Goal: Task Accomplishment & Management: Use online tool/utility

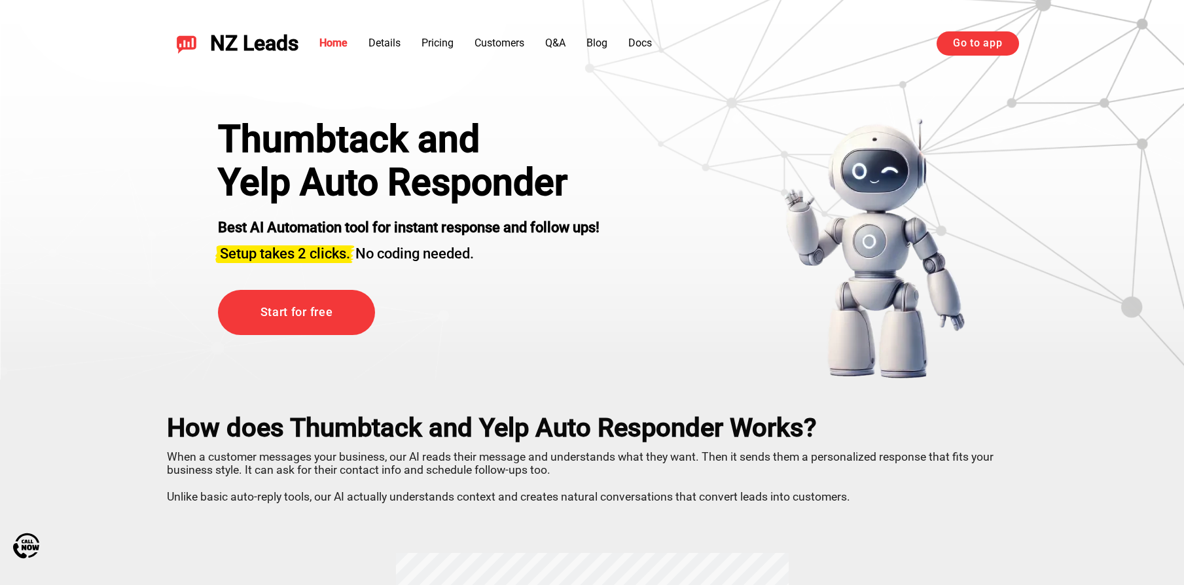
click at [978, 54] on link "Go to app" at bounding box center [977, 43] width 82 height 24
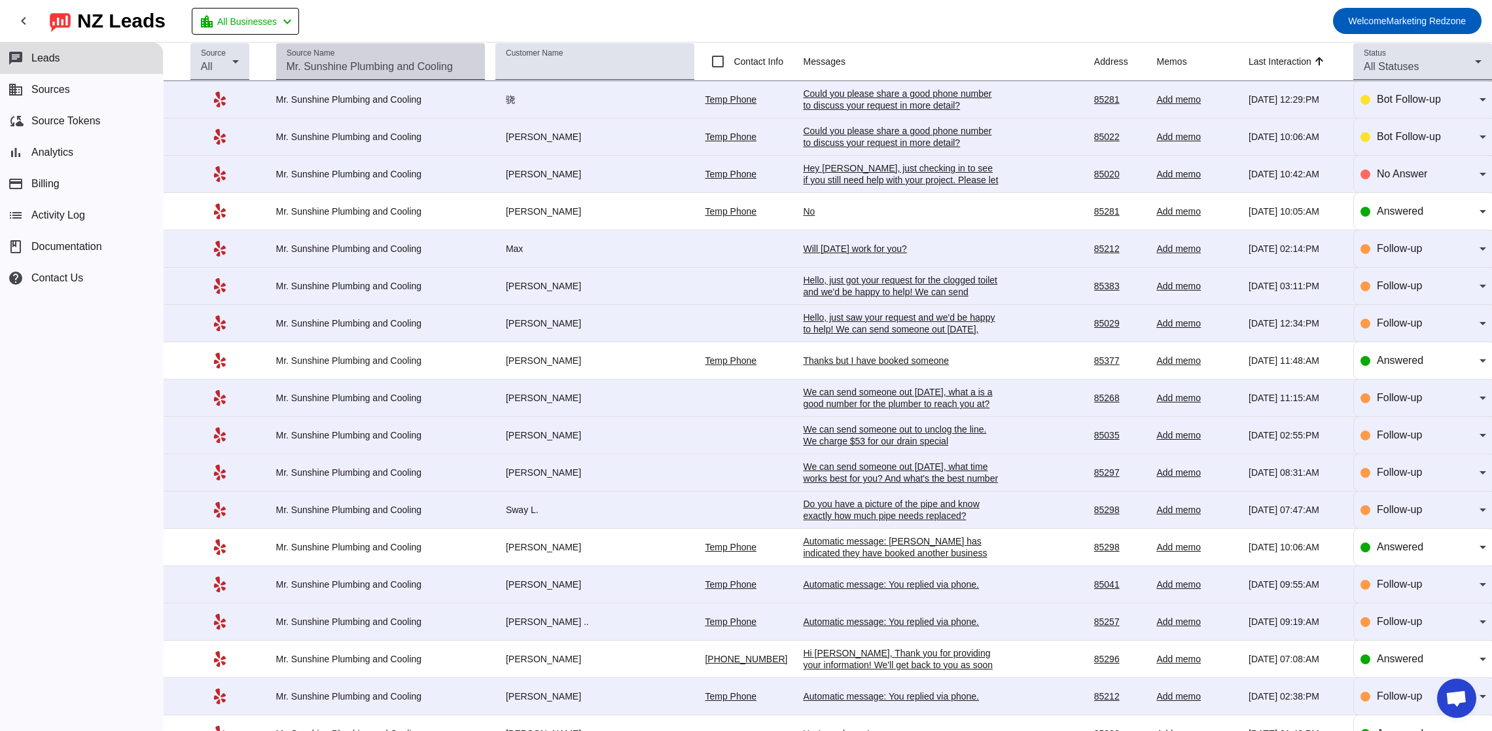
click at [389, 70] on input "Source Name" at bounding box center [381, 67] width 188 height 16
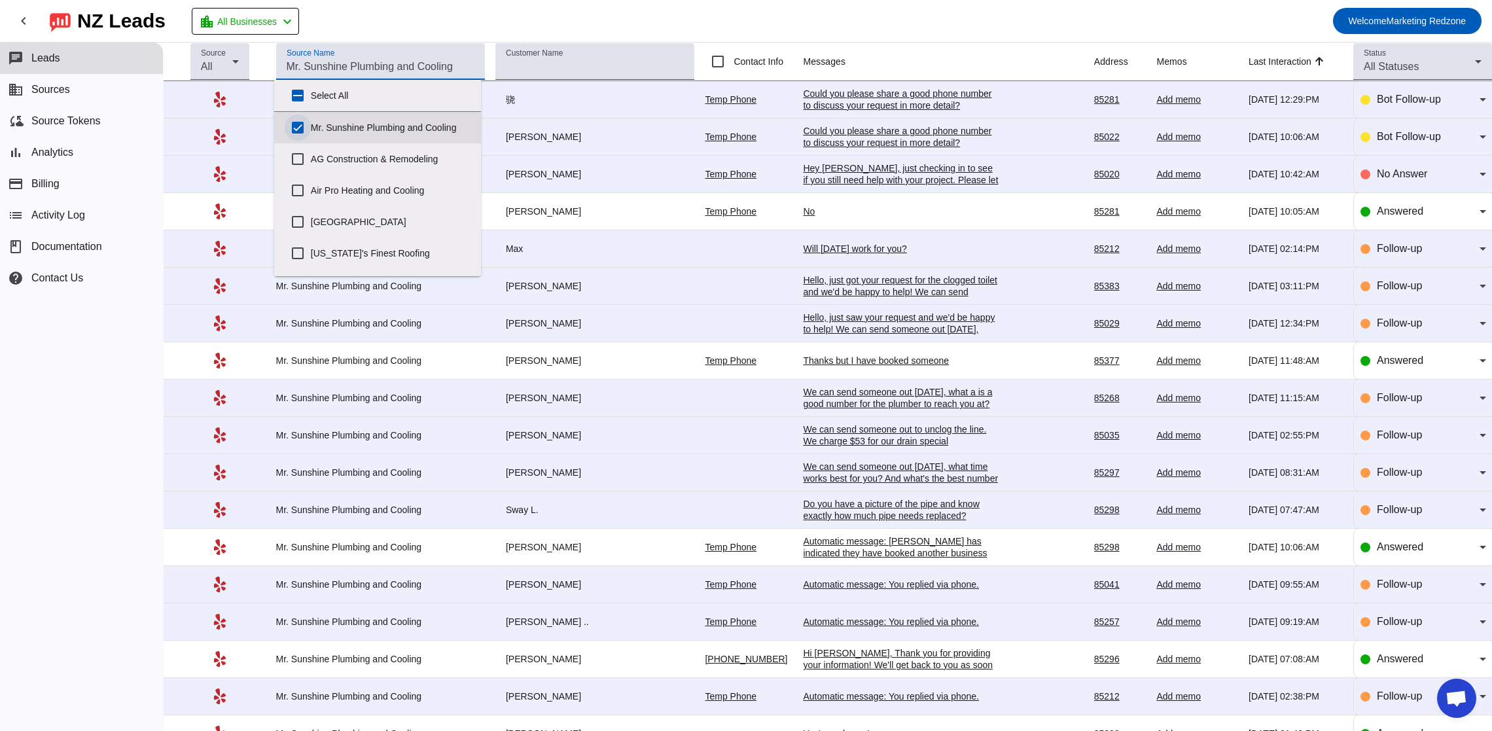
click at [302, 125] on input "Mr. Sunshine Plumbing and Cooling" at bounding box center [298, 128] width 26 height 26
checkbox input "false"
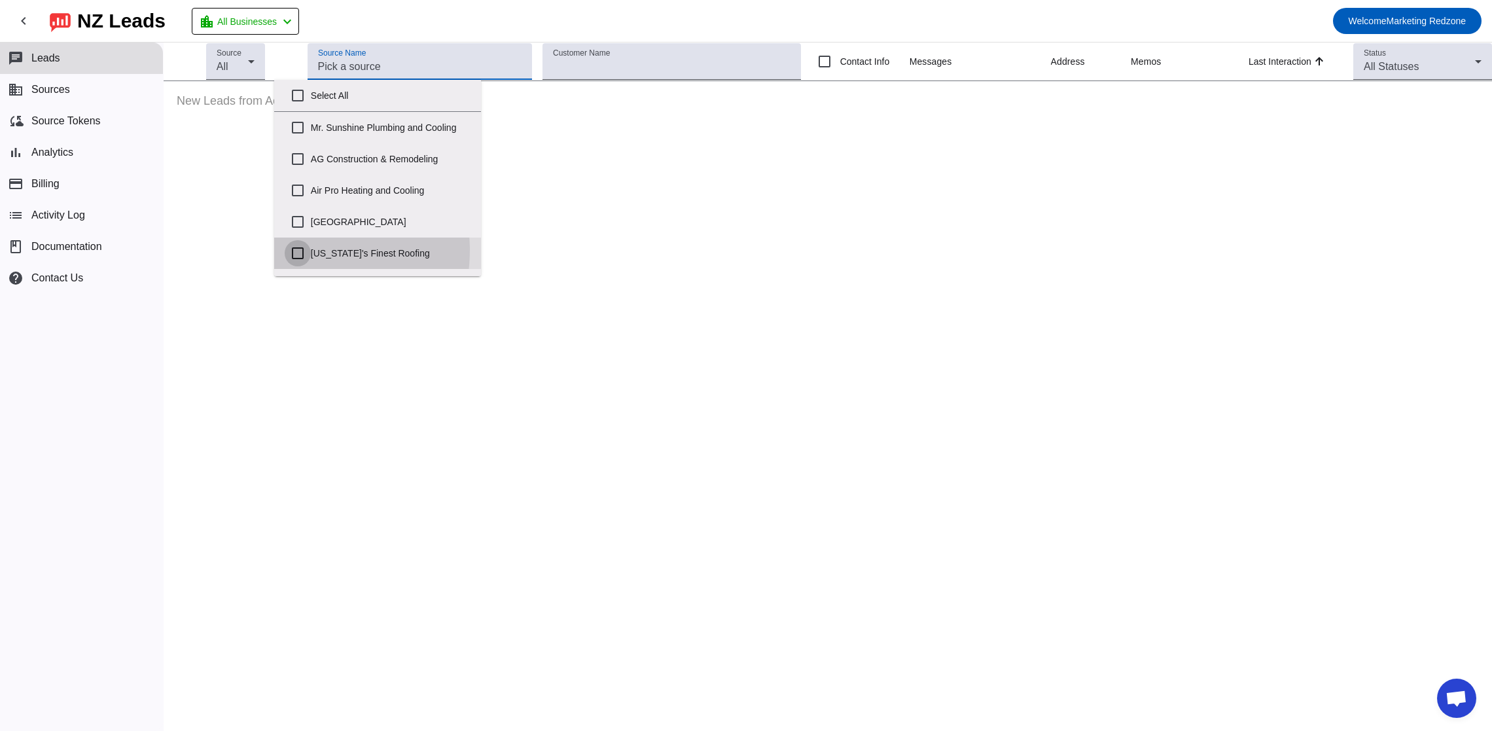
click at [298, 251] on input "[US_STATE]'s Finest Roofing" at bounding box center [298, 253] width 26 height 26
checkbox input "true"
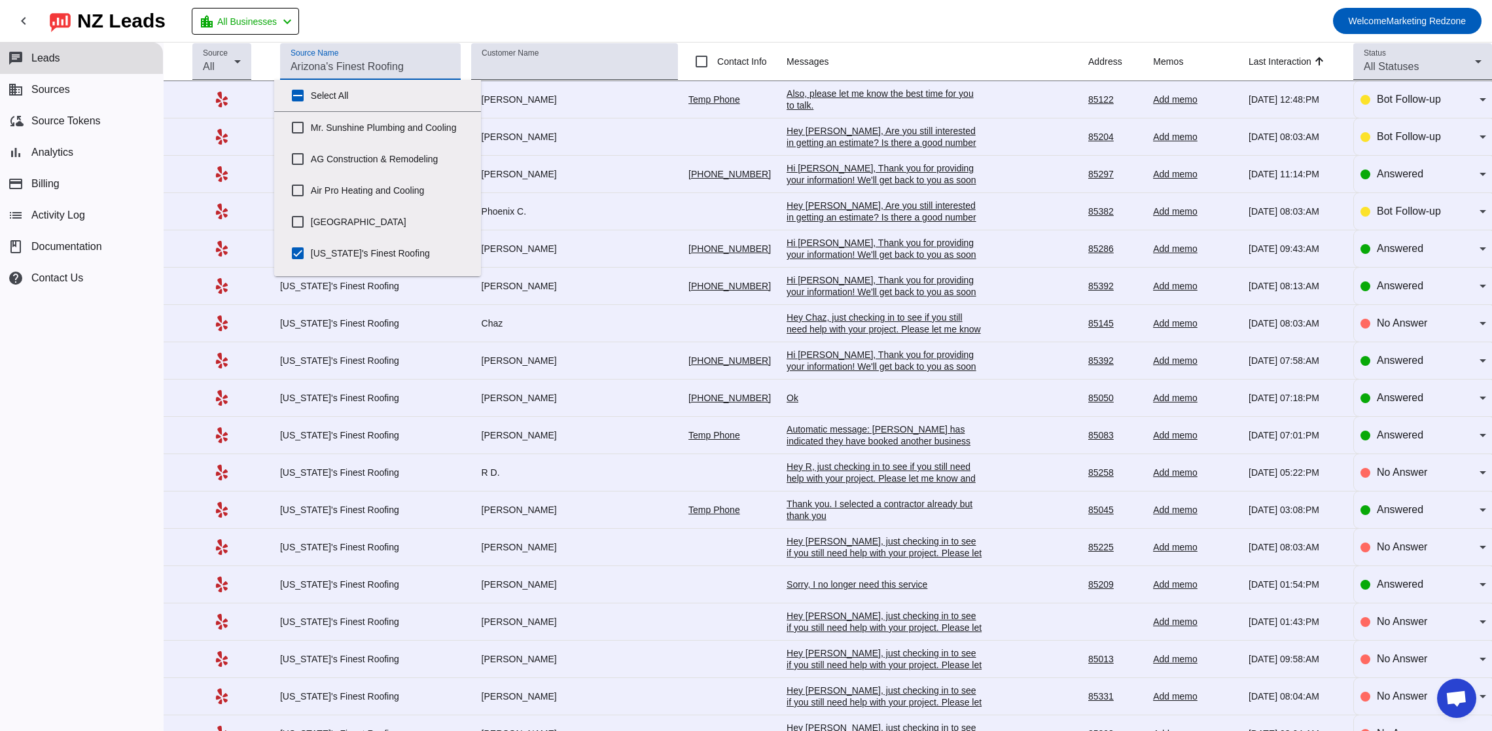
click at [569, 18] on mat-toolbar-row "chevron_left [GEOGRAPHIC_DATA] Leads location_city All Businesses chevron_left …" at bounding box center [746, 21] width 1492 height 42
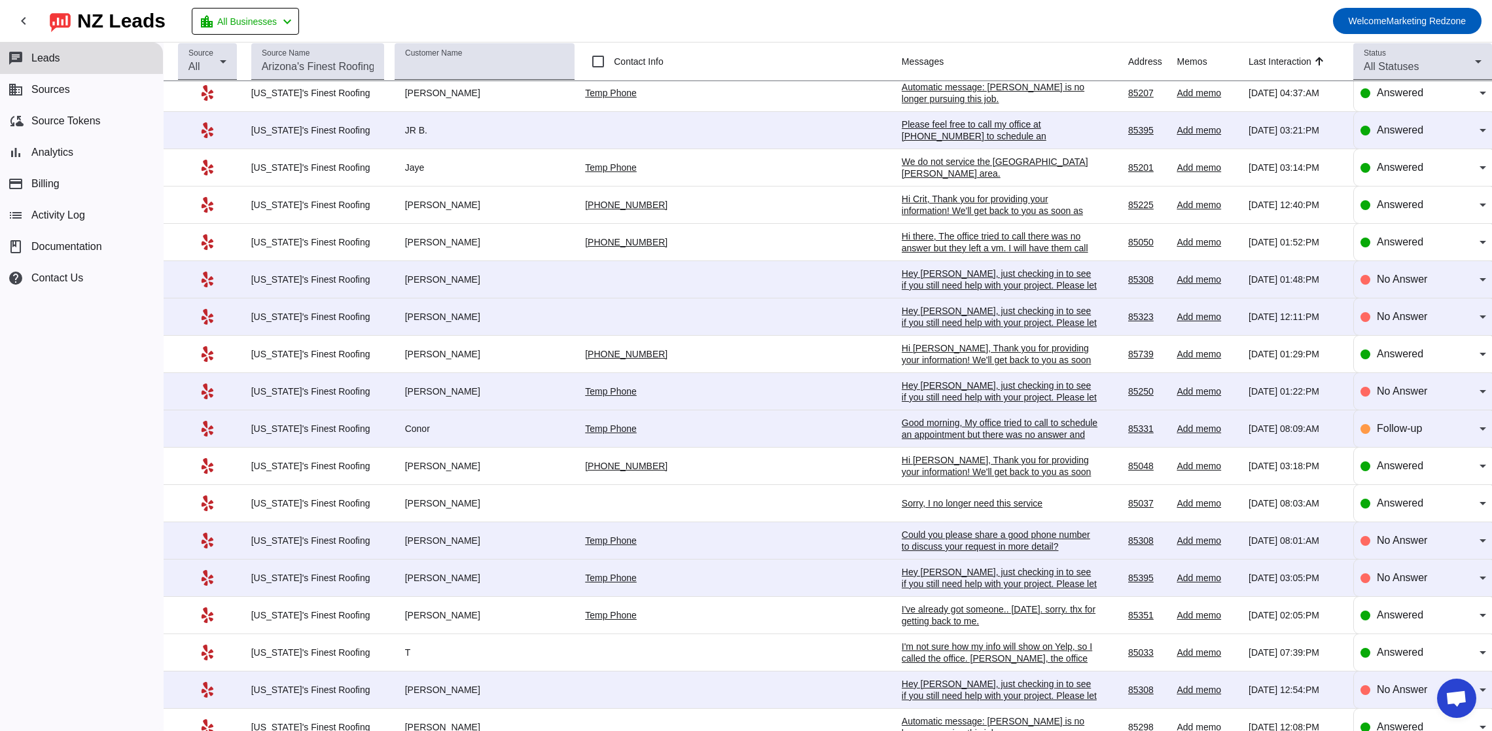
scroll to position [3095, 0]
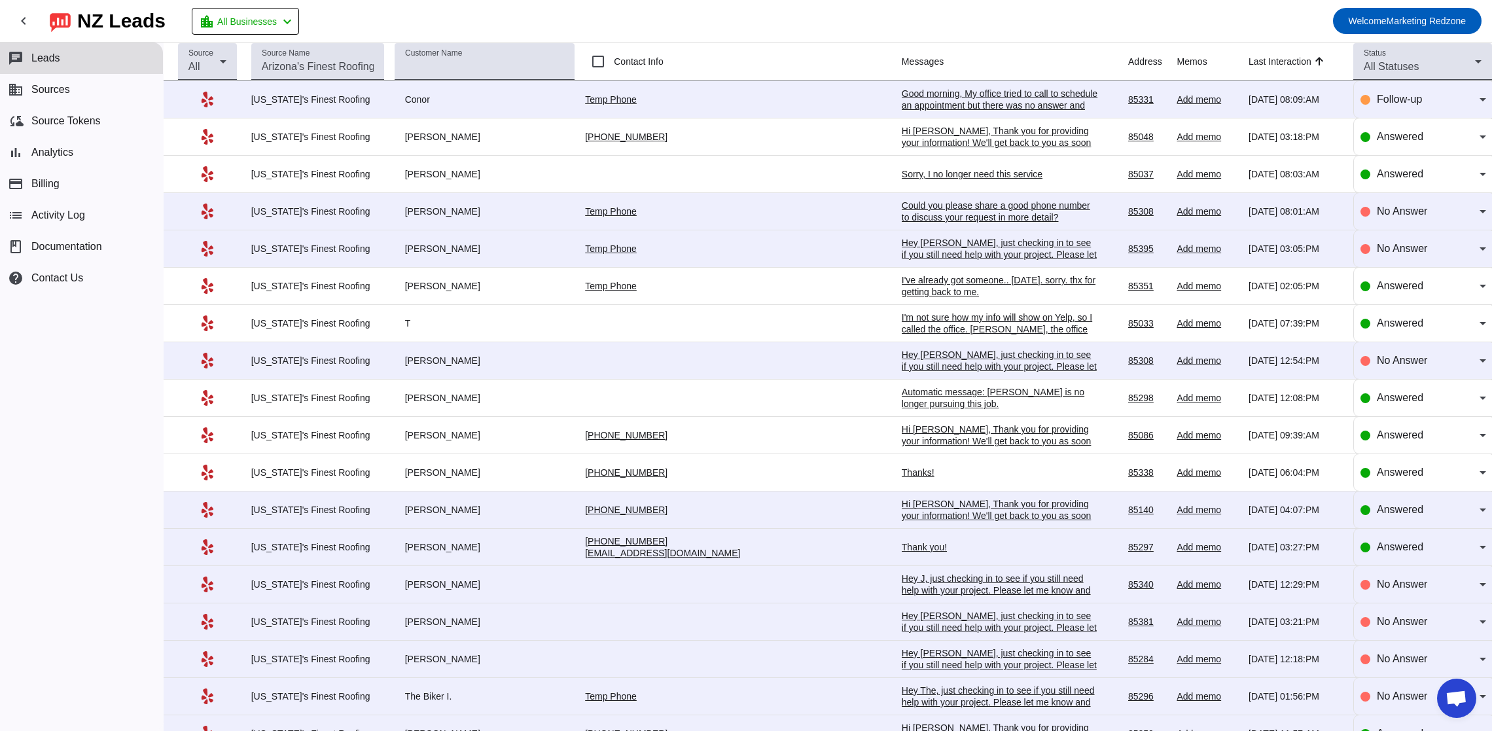
click at [120, 577] on div "chat Leads business Sources cloud_sync Source Tokens bar_chart Analytics paymen…" at bounding box center [81, 387] width 163 height 688
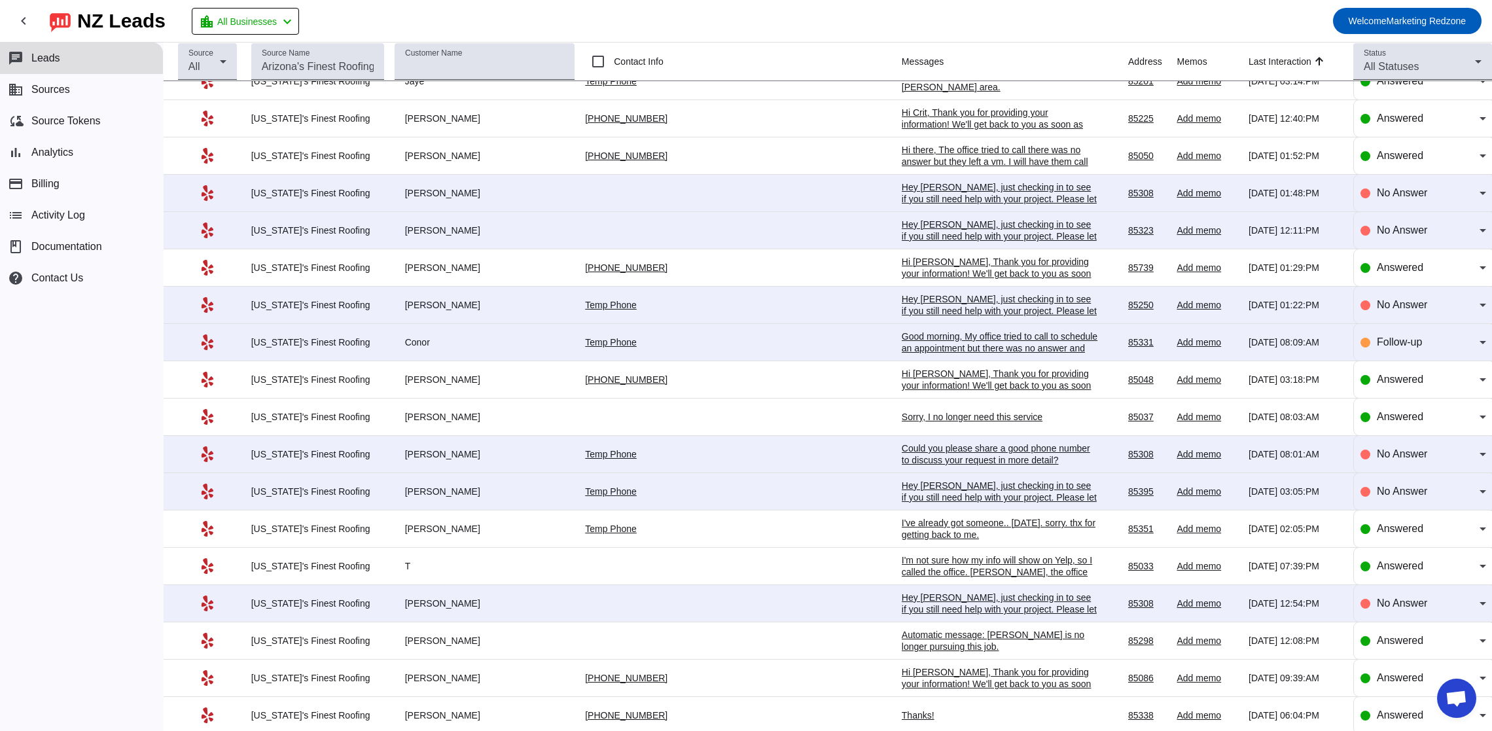
scroll to position [380, 0]
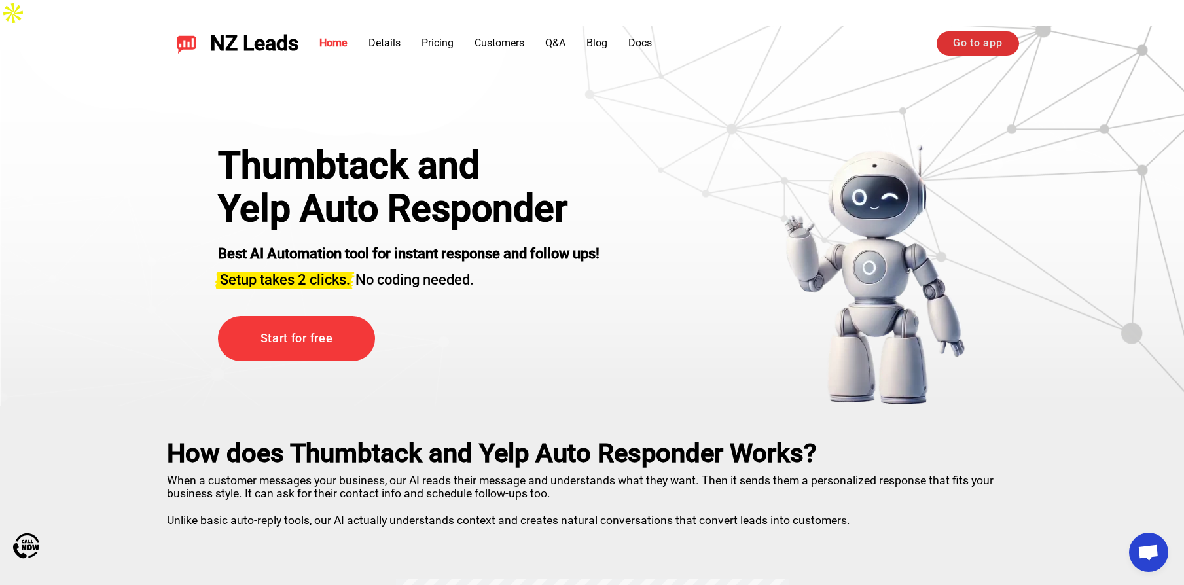
click at [977, 42] on link "Go to app" at bounding box center [977, 43] width 82 height 24
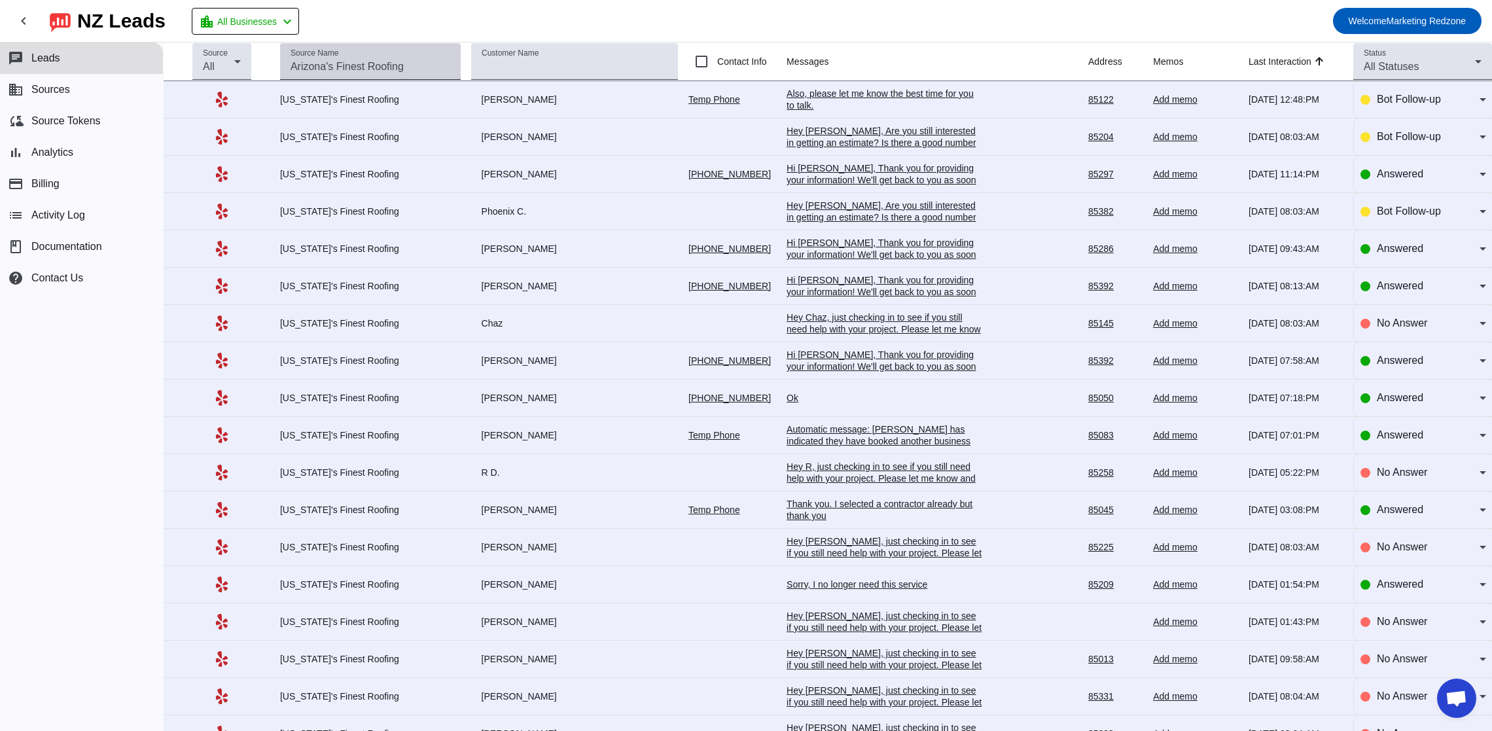
click at [415, 54] on div "Source Name" at bounding box center [371, 61] width 160 height 37
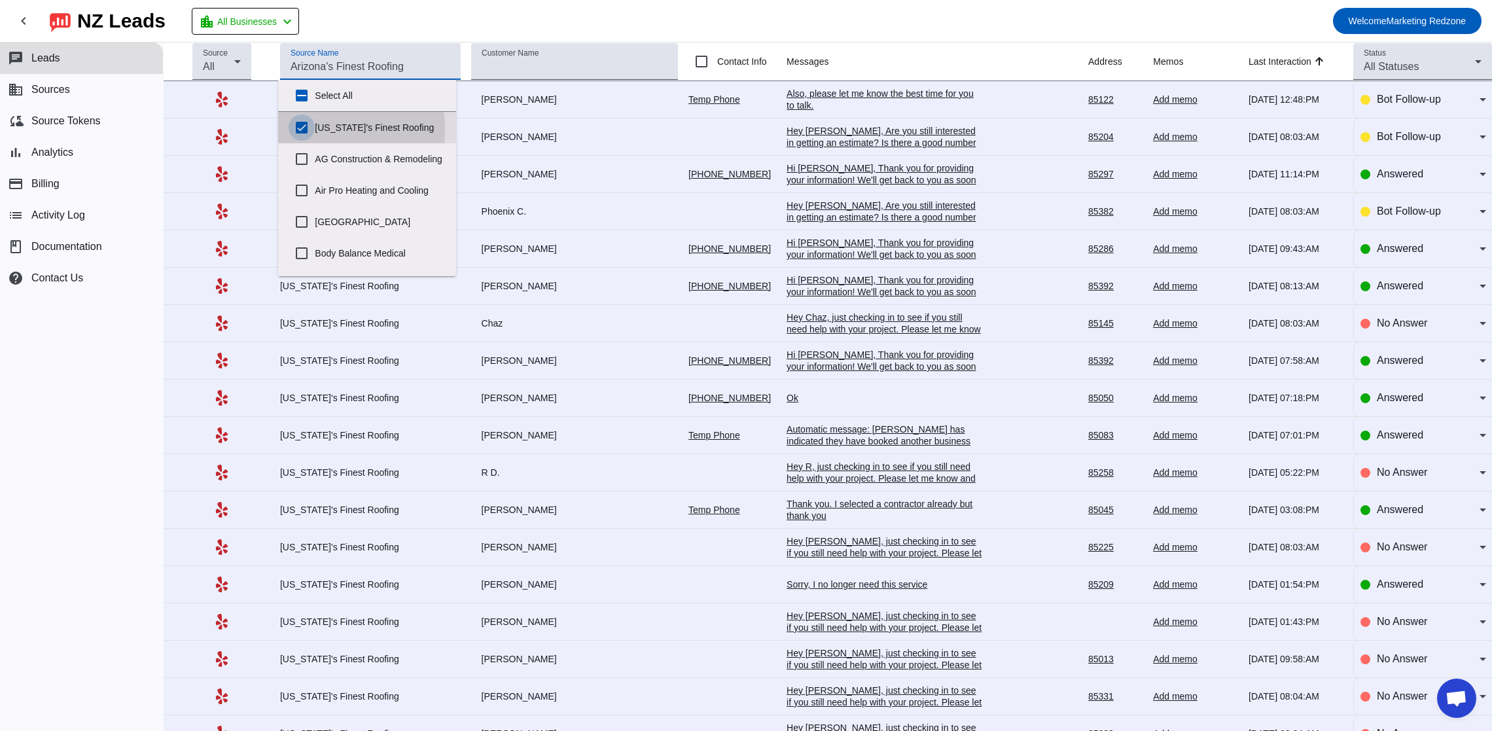
click at [308, 130] on input "[US_STATE]'s Finest Roofing" at bounding box center [302, 128] width 26 height 26
checkbox input "false"
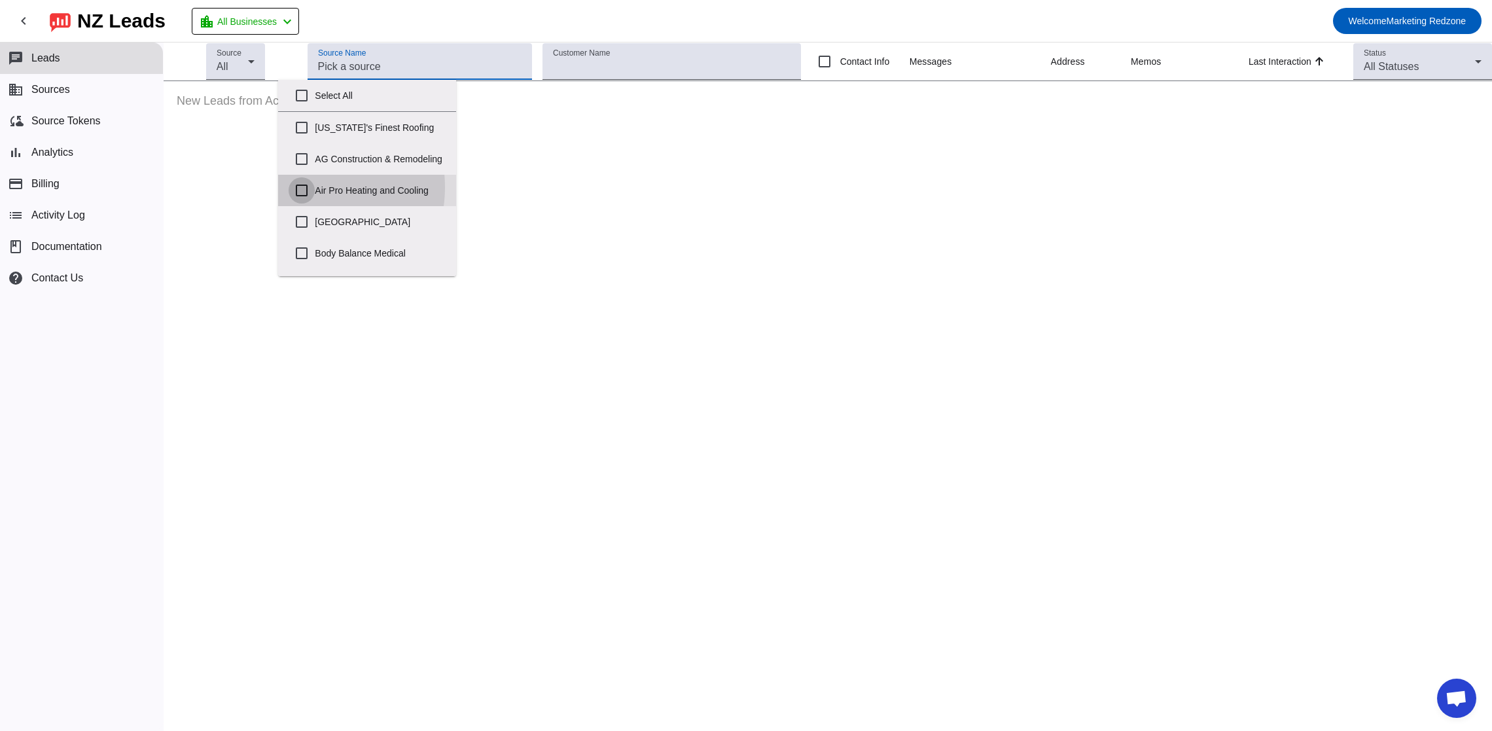
click at [302, 198] on input "Air Pro Heating and Cooling" at bounding box center [302, 190] width 26 height 26
checkbox input "true"
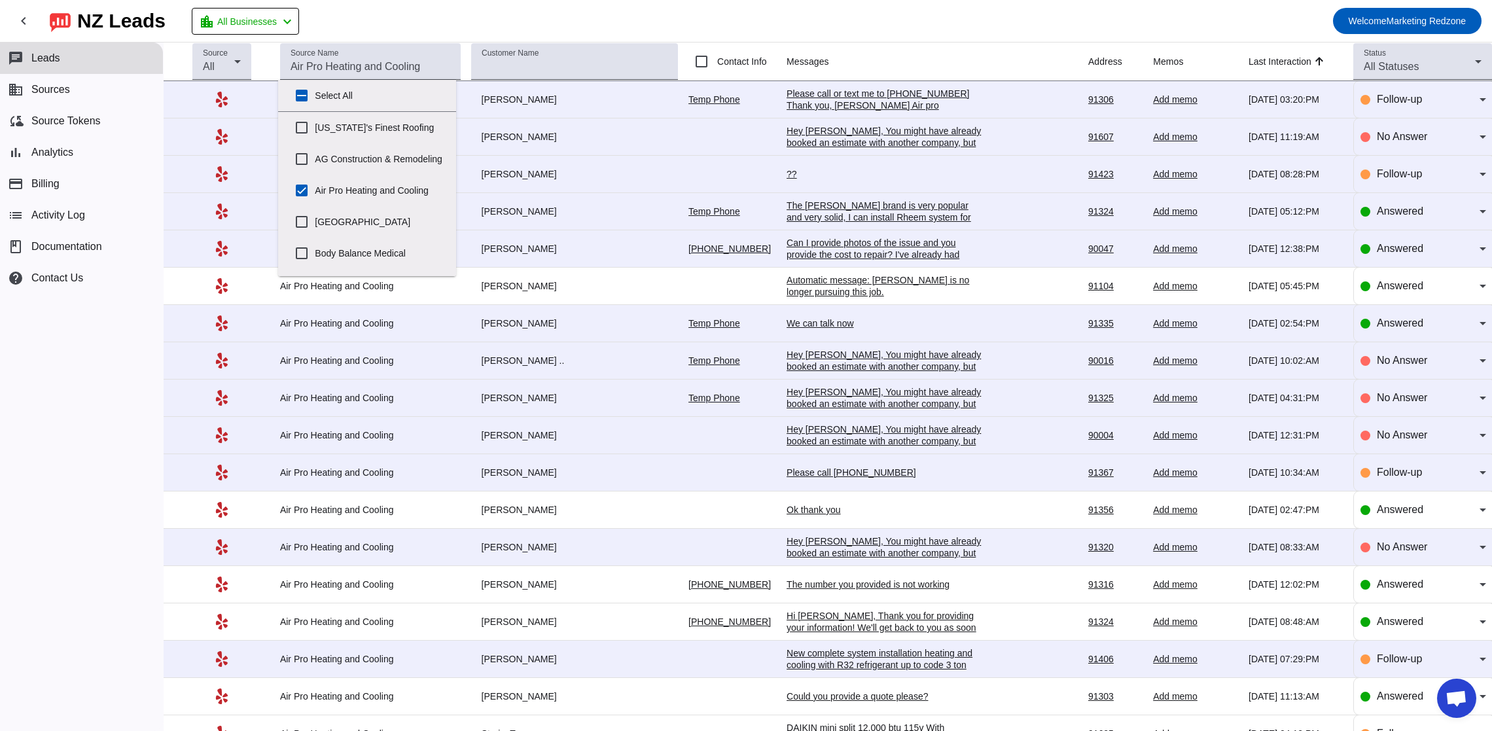
click at [601, 26] on mat-toolbar-row "chevron_left [GEOGRAPHIC_DATA] Leads location_city All Businesses chevron_left …" at bounding box center [746, 21] width 1492 height 42
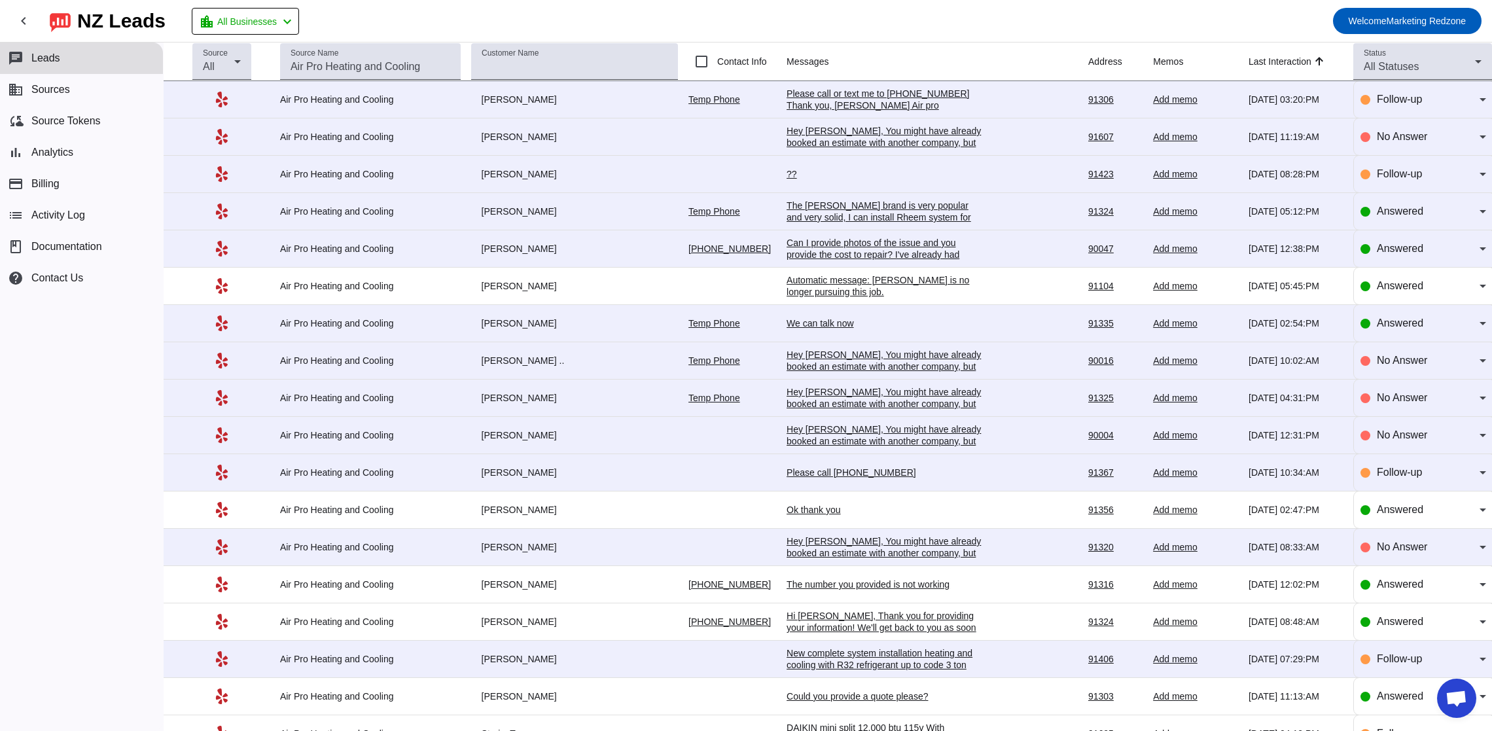
click at [847, 214] on div "The [PERSON_NAME] brand is very popular and very solid, I can install Rheem sys…" at bounding box center [884, 223] width 196 height 47
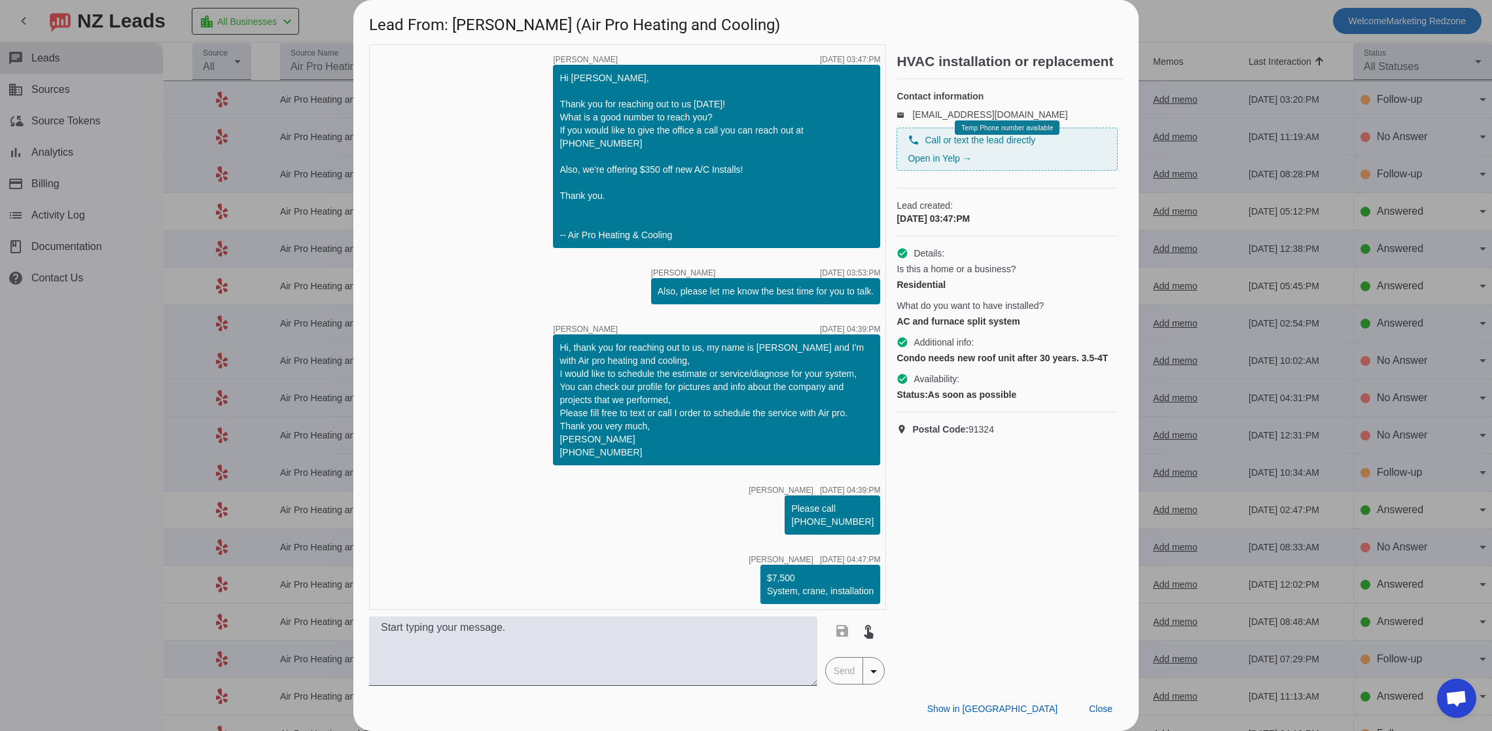
scroll to position [239, 0]
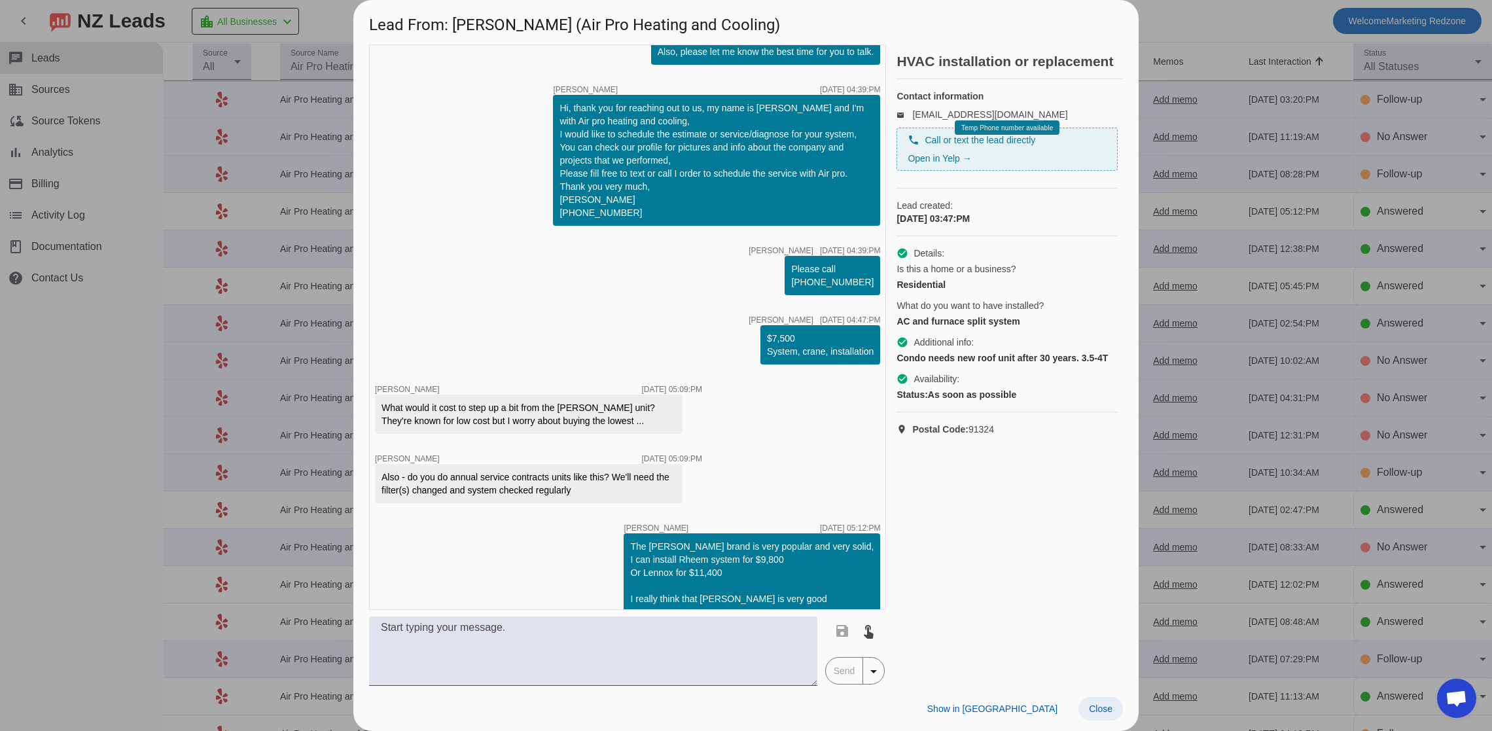
click at [1092, 700] on span at bounding box center [1100, 709] width 44 height 24
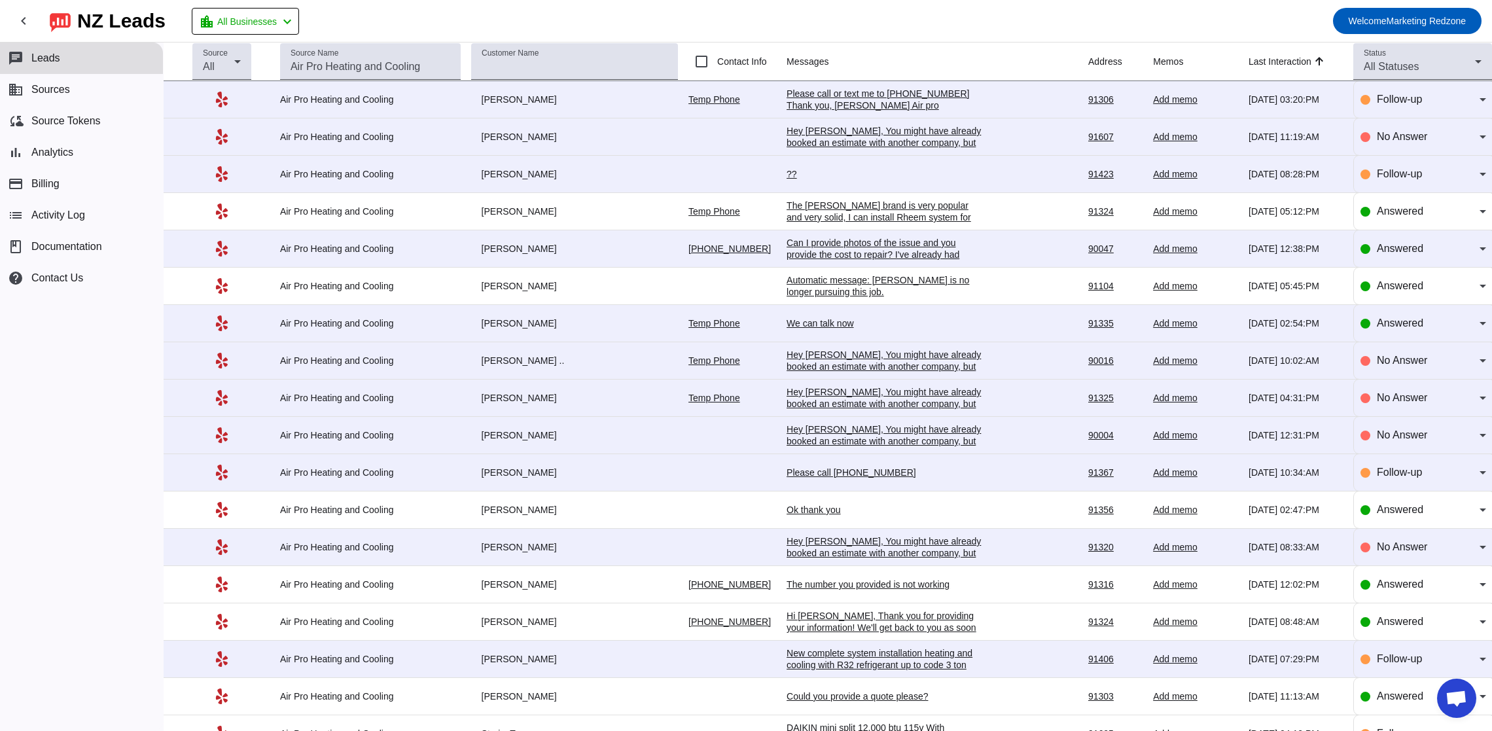
click at [845, 251] on div "Can I provide photos of the issue and you provide the cost to repair? I've alre…" at bounding box center [884, 266] width 196 height 59
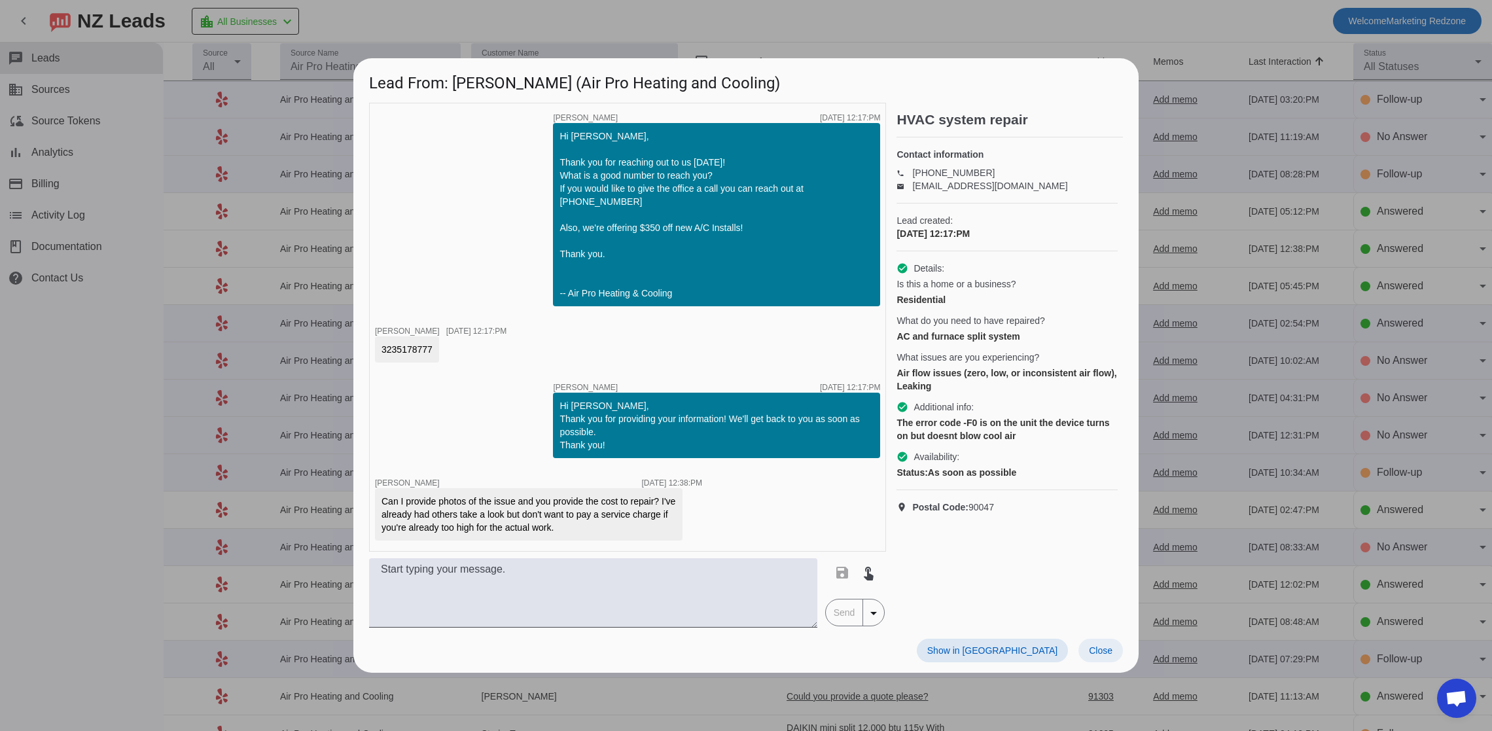
click at [1093, 645] on span "Close" at bounding box center [1101, 650] width 24 height 10
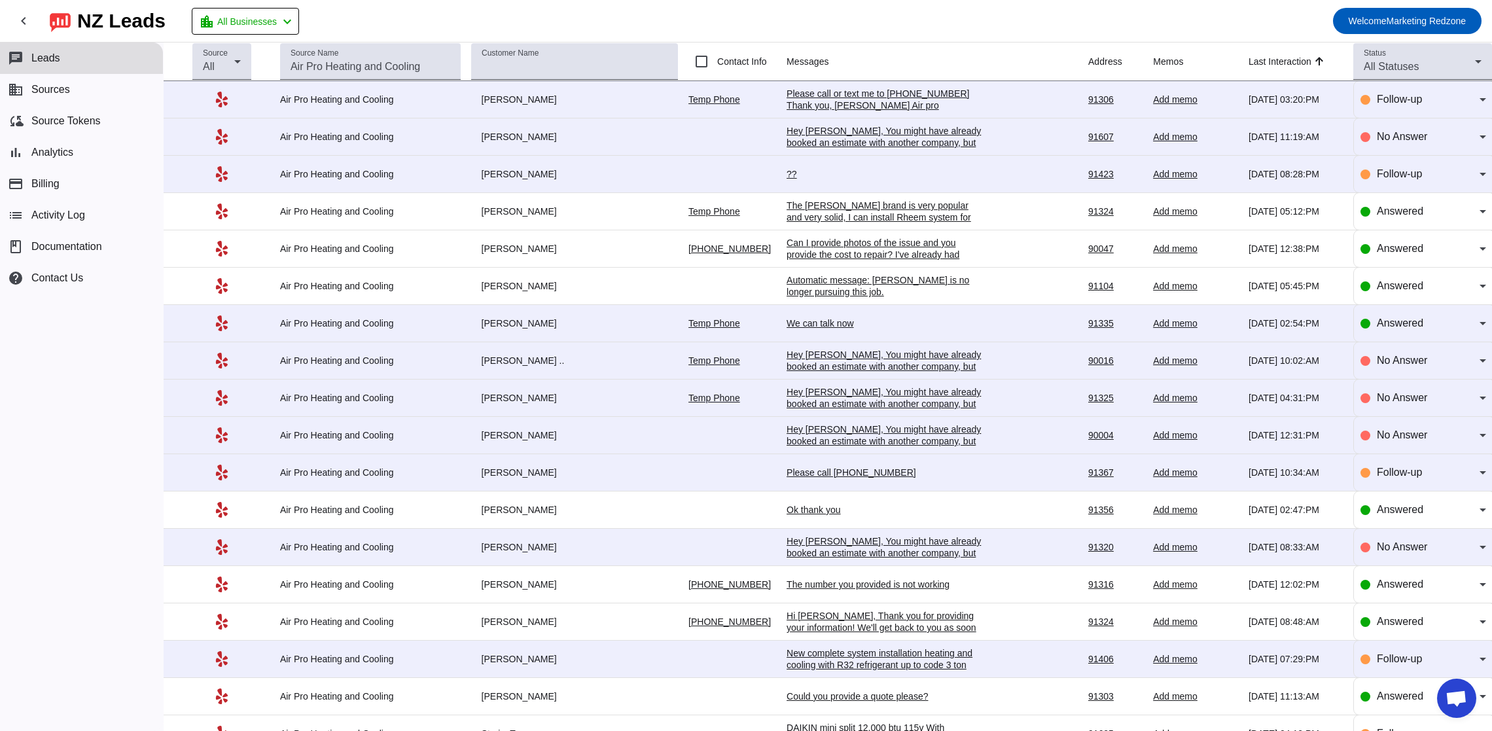
click at [813, 324] on div "We can talk now" at bounding box center [884, 323] width 196 height 12
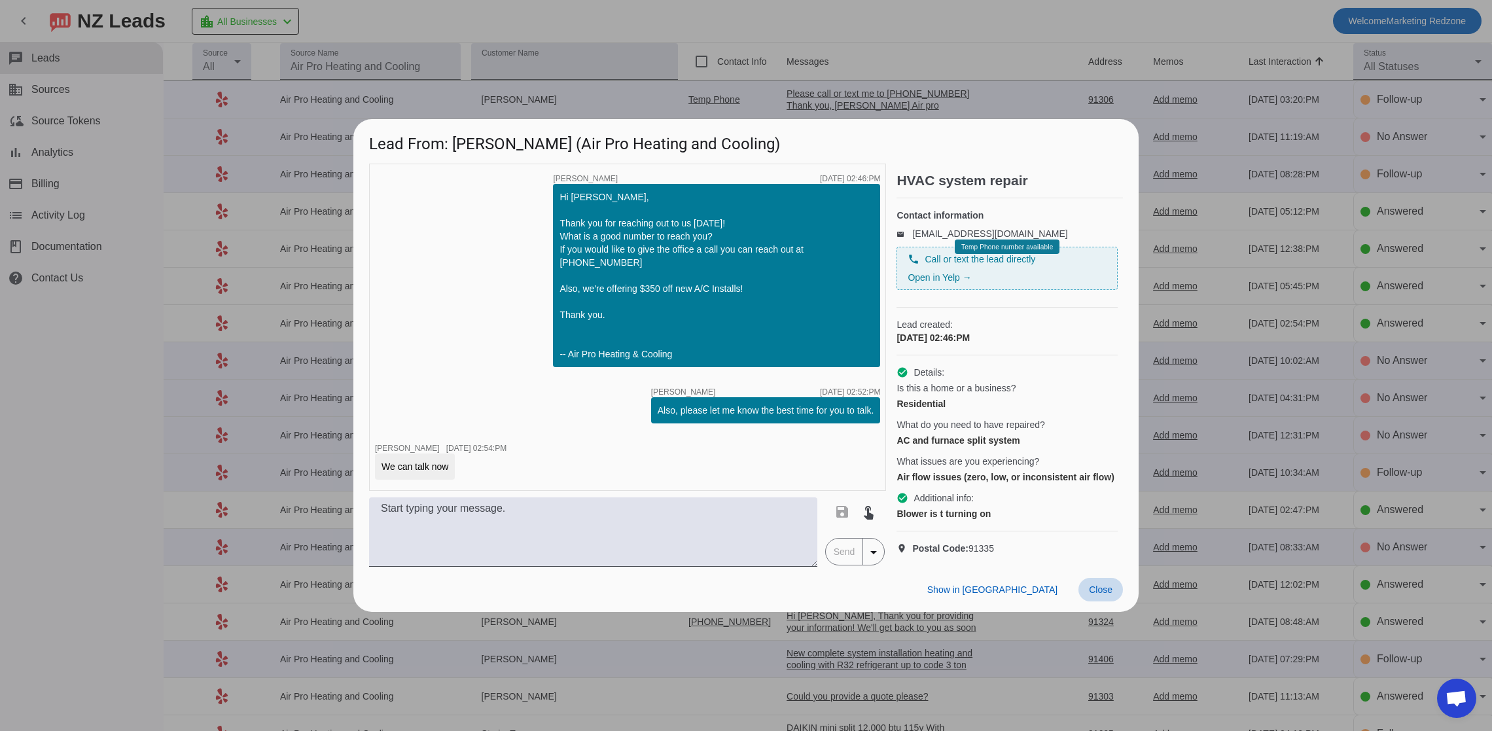
click at [1088, 595] on span at bounding box center [1100, 590] width 44 height 24
